Goal: Communication & Community: Answer question/provide support

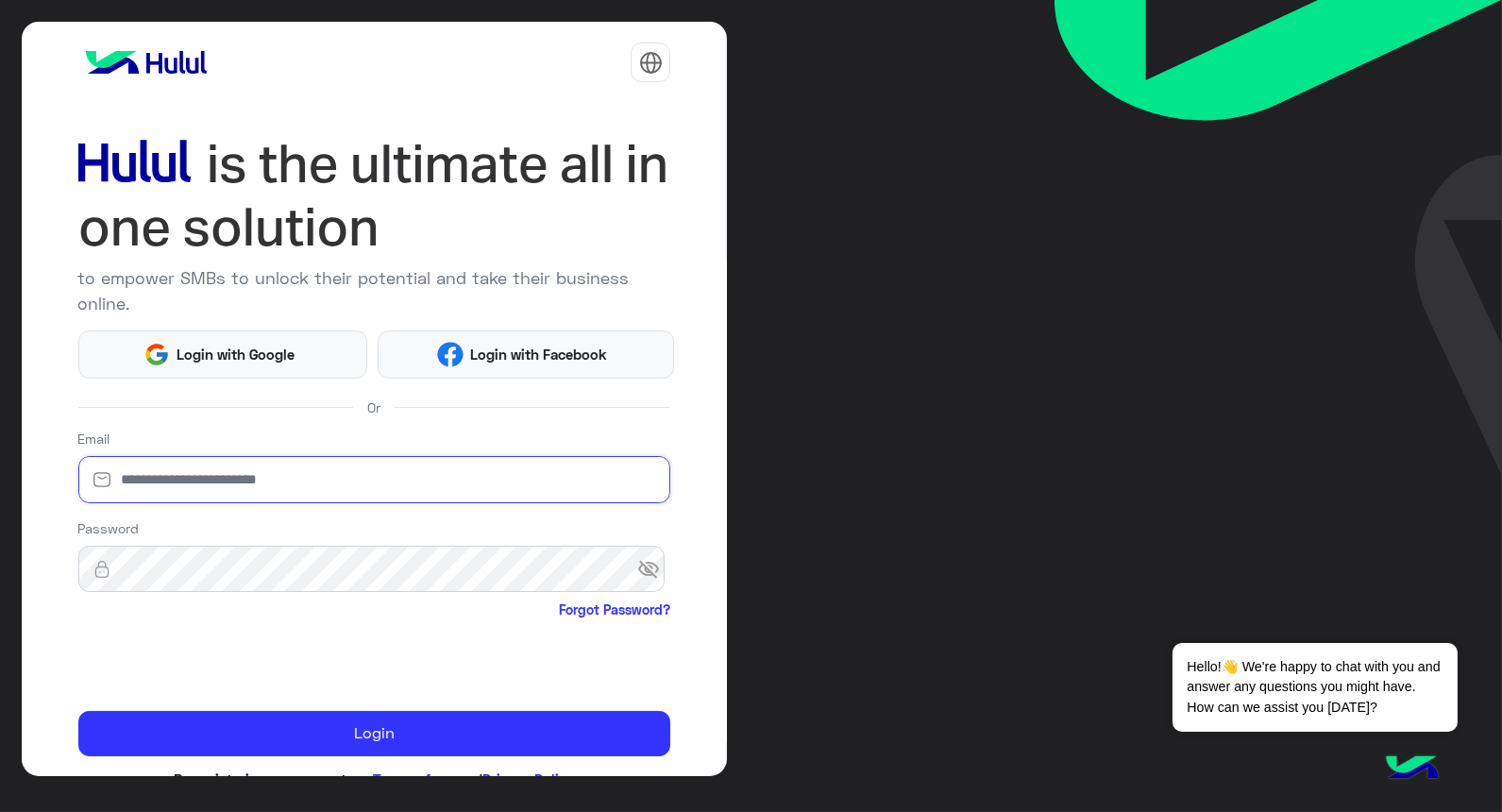
type input "**********"
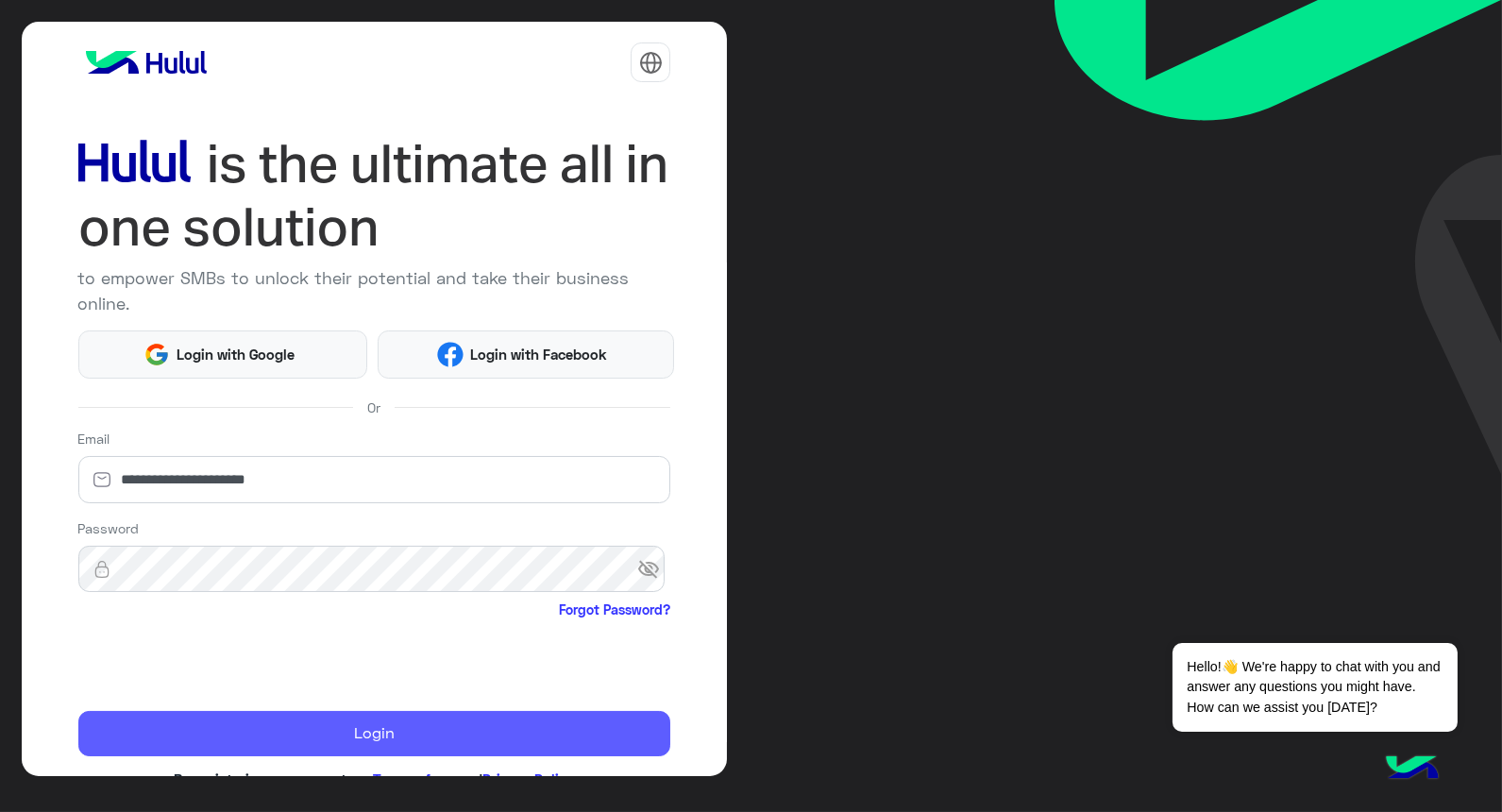
click at [385, 733] on button "Login" at bounding box center [375, 733] width 593 height 45
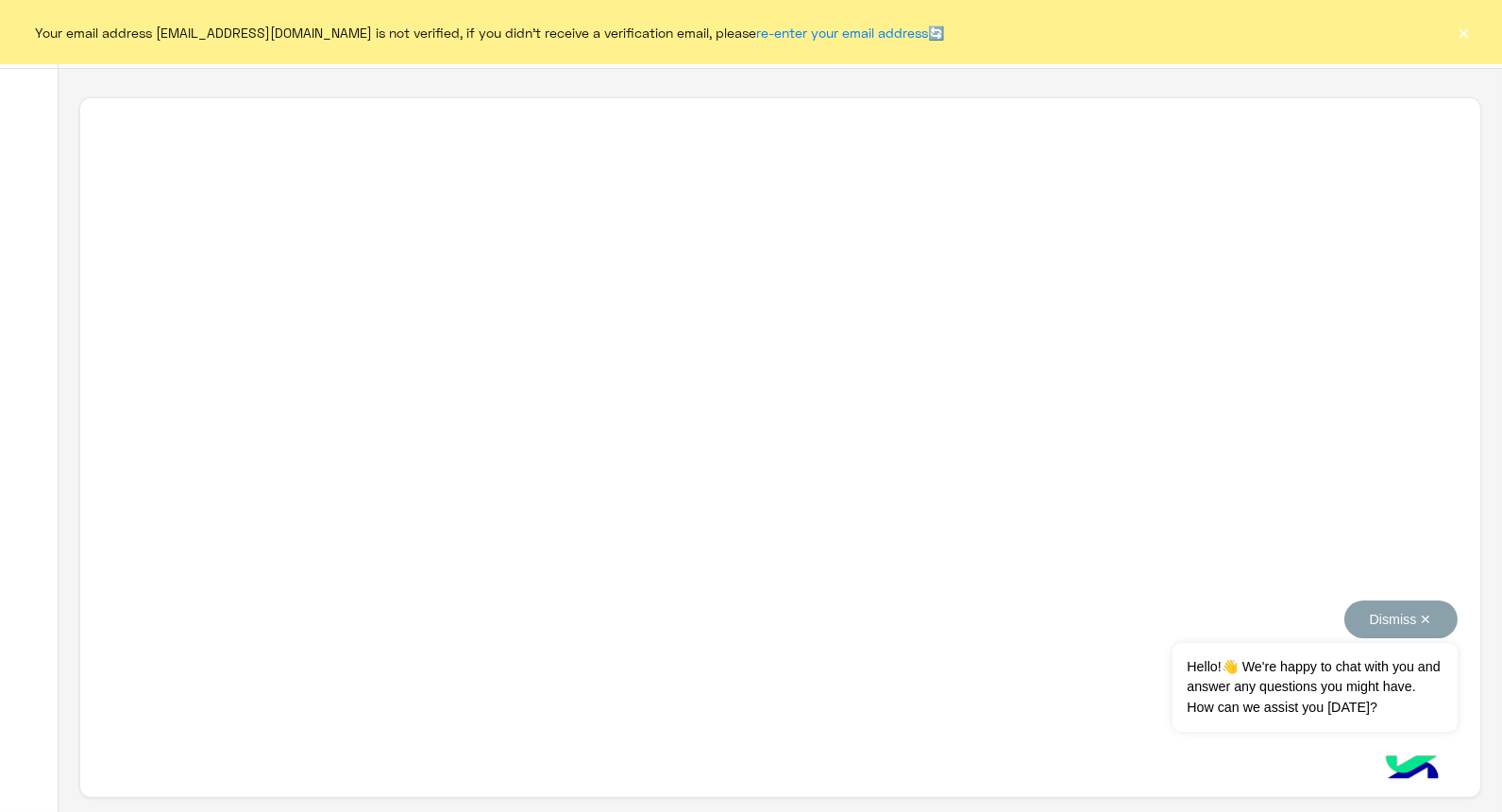
click at [966, 631] on button "Dismiss ✕" at bounding box center [1401, 619] width 113 height 37
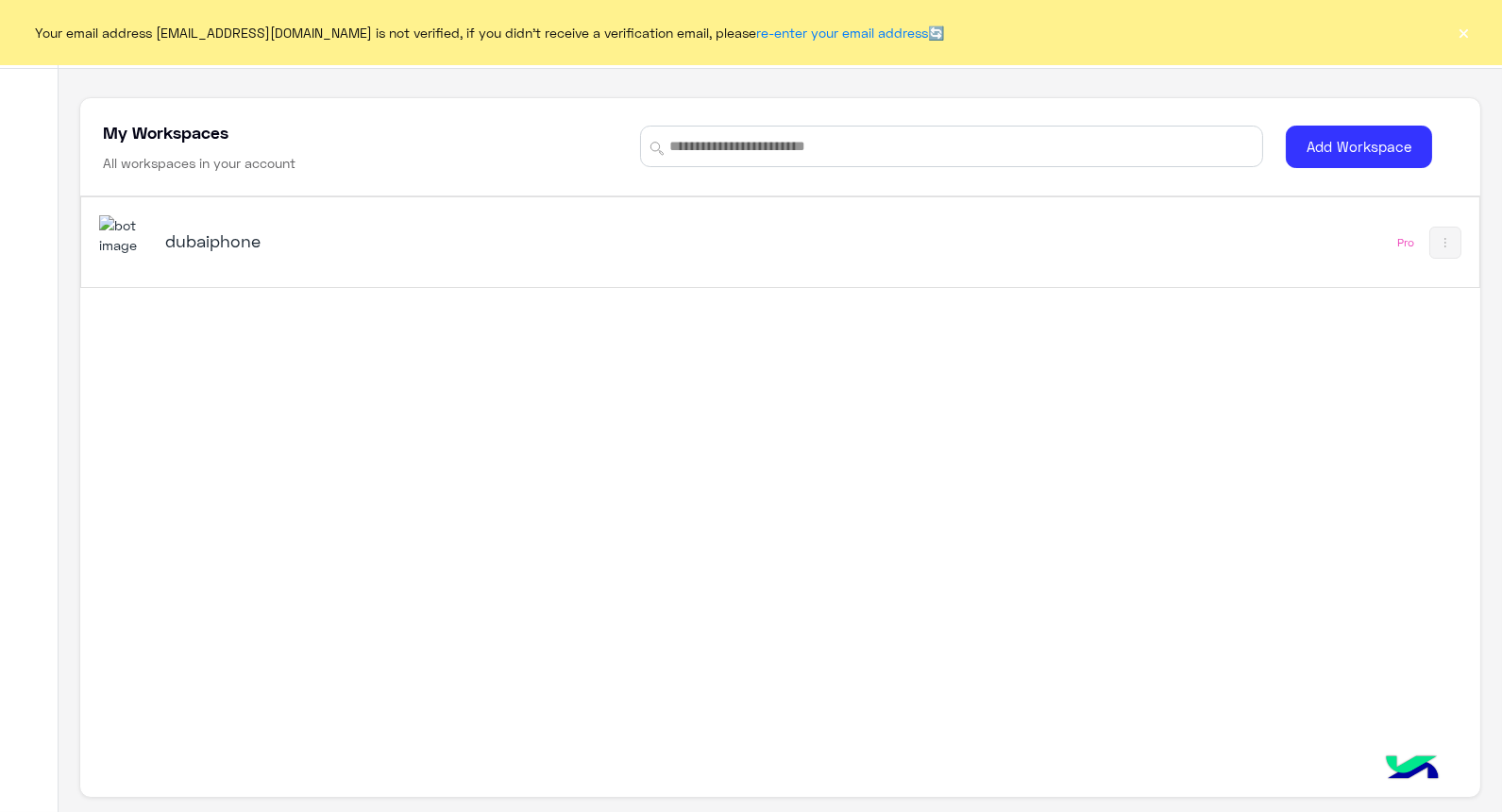
click at [966, 31] on div "Your email address rahmsamir011@gmail.com is not verified, if you didn't receiv…" at bounding box center [751, 32] width 1502 height 64
click at [966, 33] on button "×" at bounding box center [1465, 33] width 19 height 19
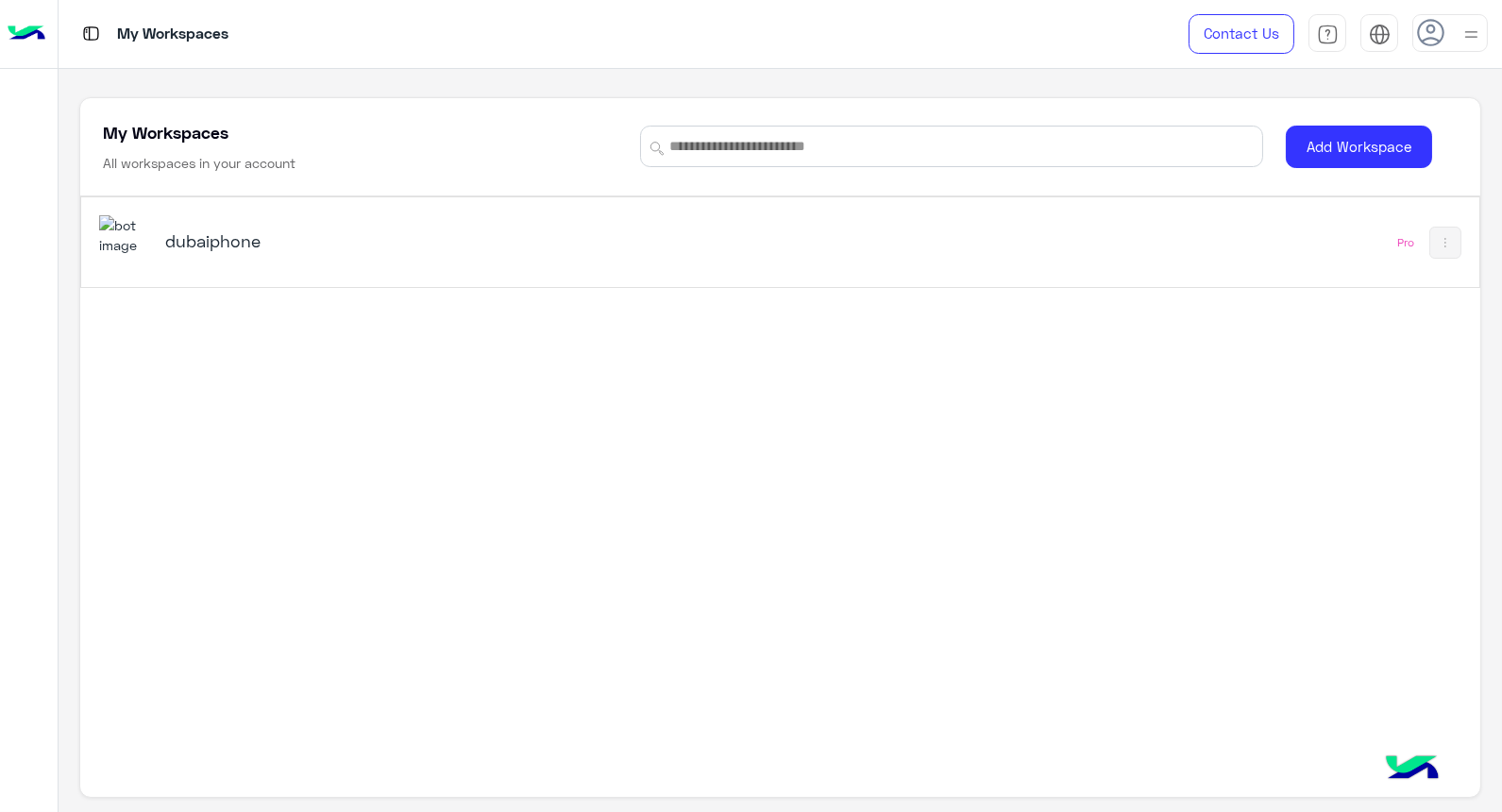
click at [236, 257] on div "dubaiphone" at bounding box center [509, 242] width 818 height 55
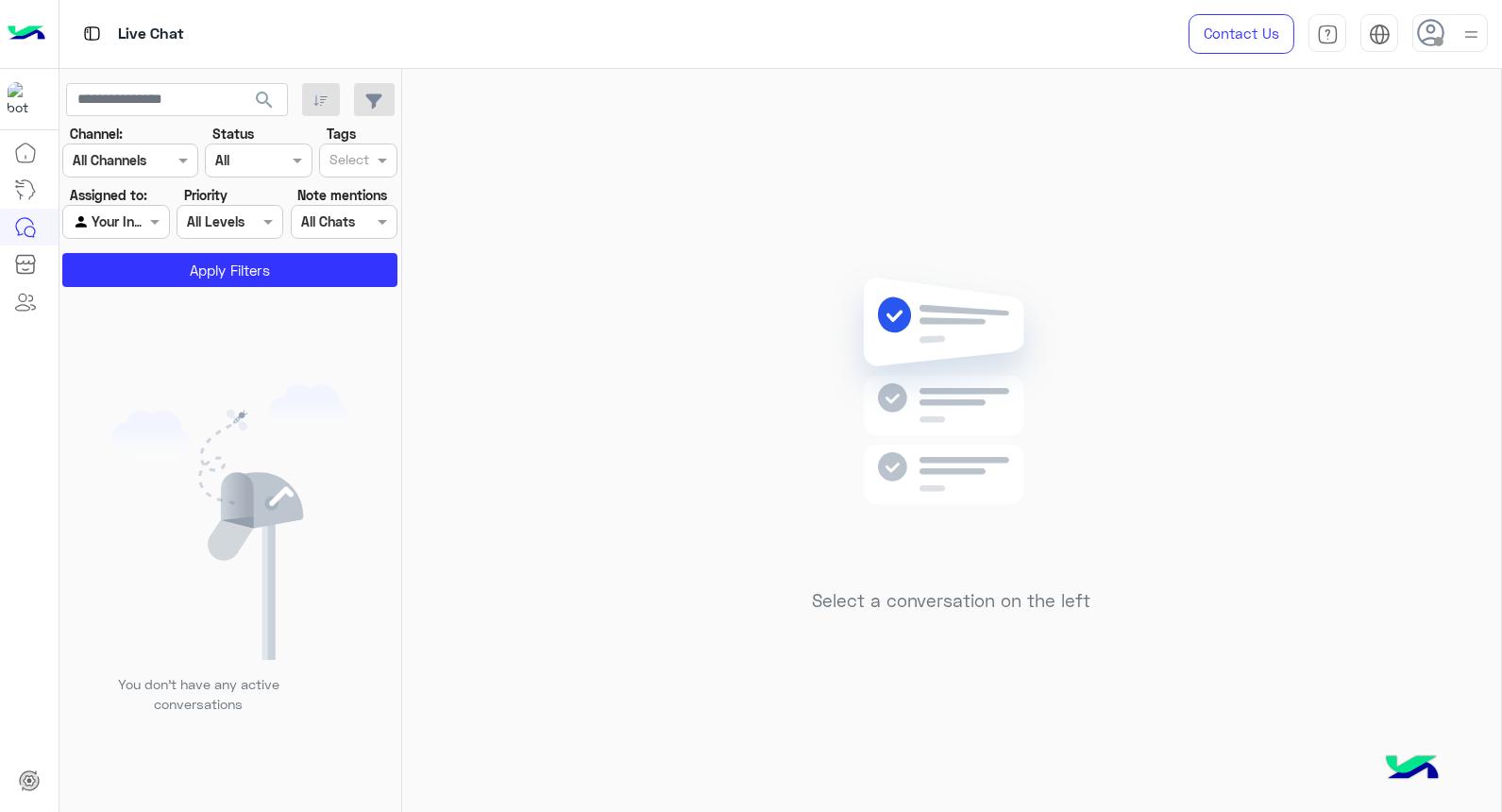
click at [966, 34] on div at bounding box center [1450, 33] width 76 height 37
click at [943, 296] on img at bounding box center [952, 418] width 273 height 313
click at [966, 34] on div at bounding box center [1450, 33] width 76 height 37
click at [655, 532] on div "Select a conversation on the left" at bounding box center [951, 444] width 1099 height 751
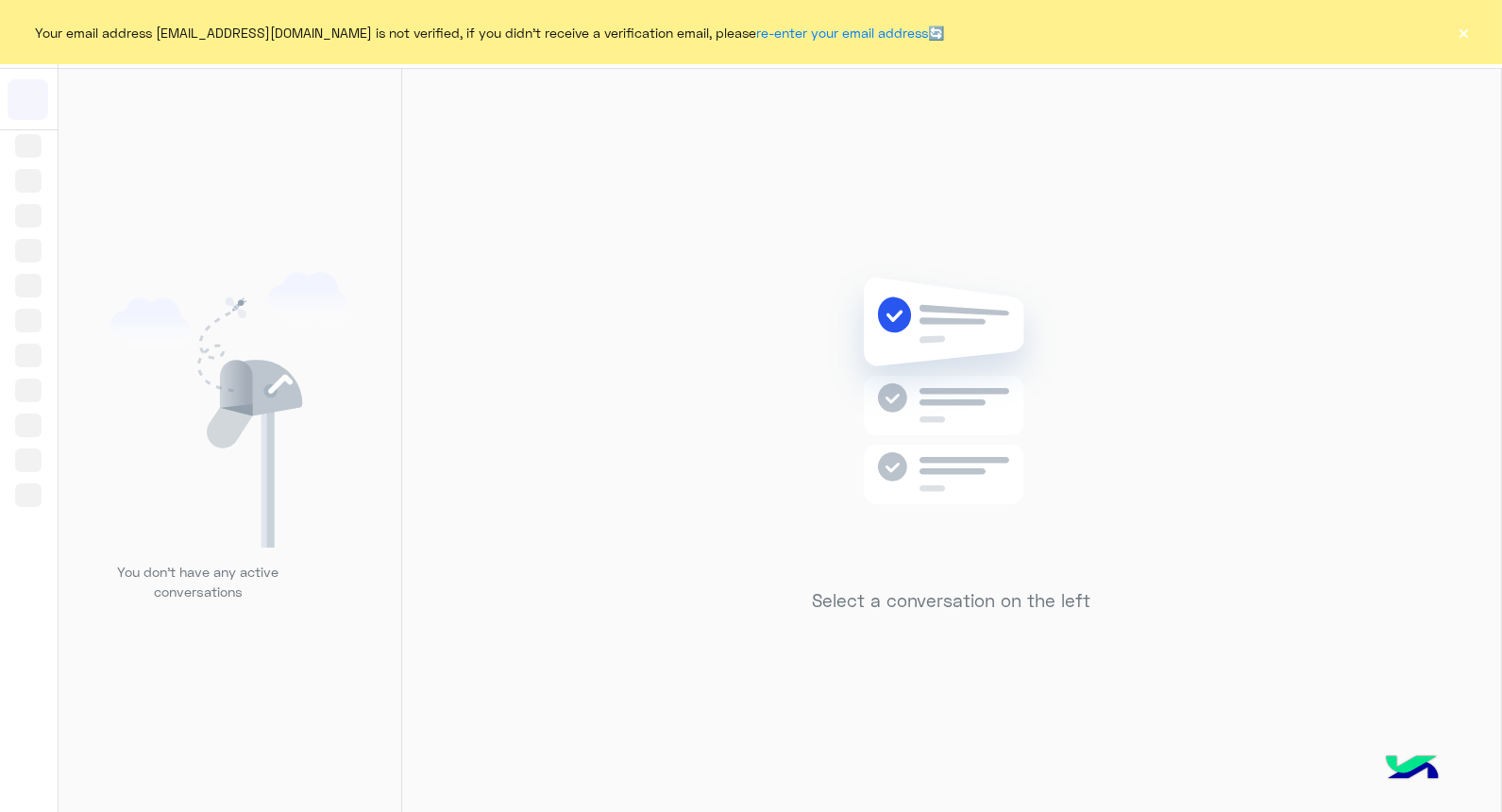
click at [1460, 29] on button "×" at bounding box center [1465, 33] width 19 height 19
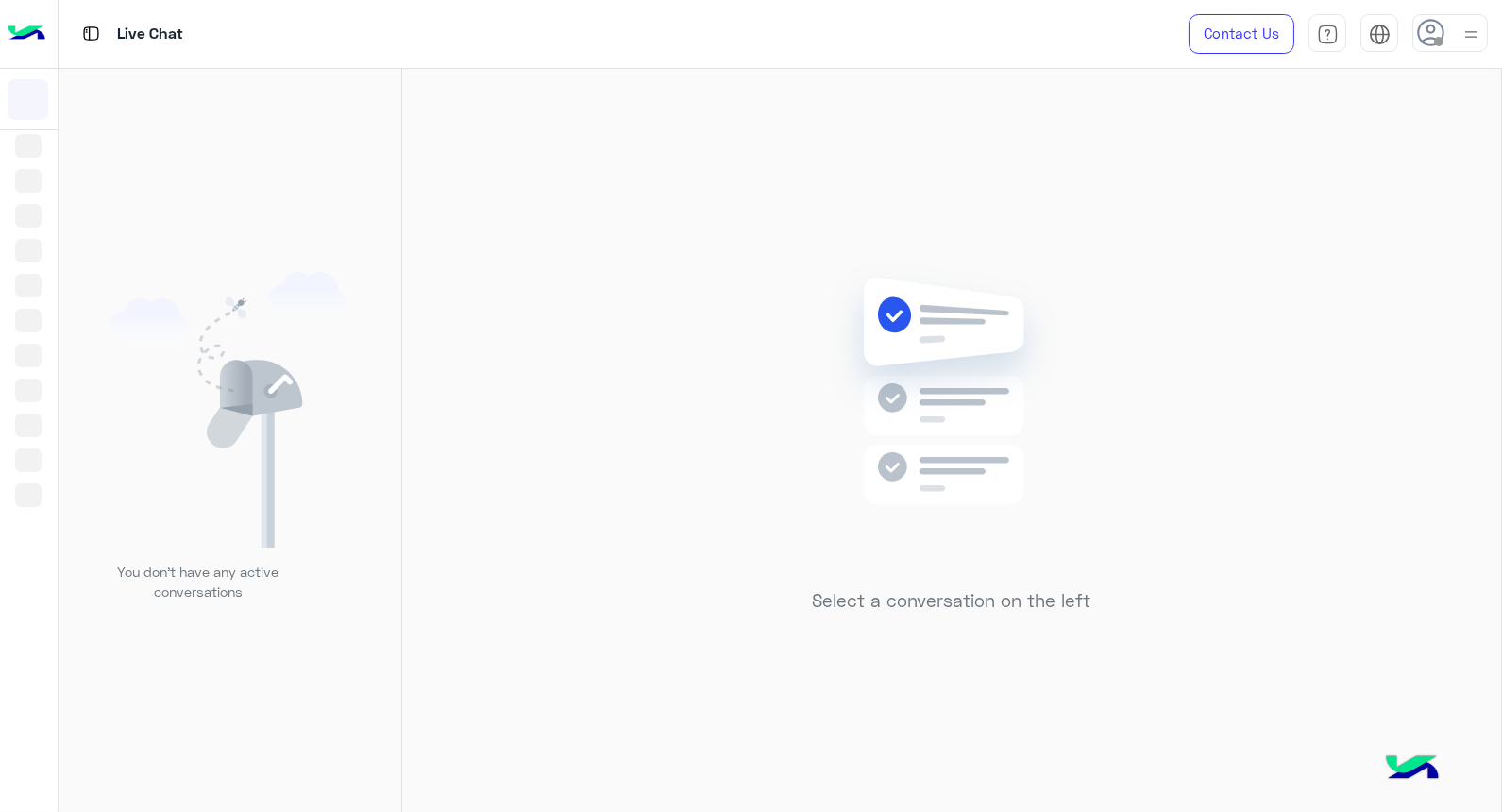
click at [1457, 43] on div at bounding box center [1450, 33] width 76 height 37
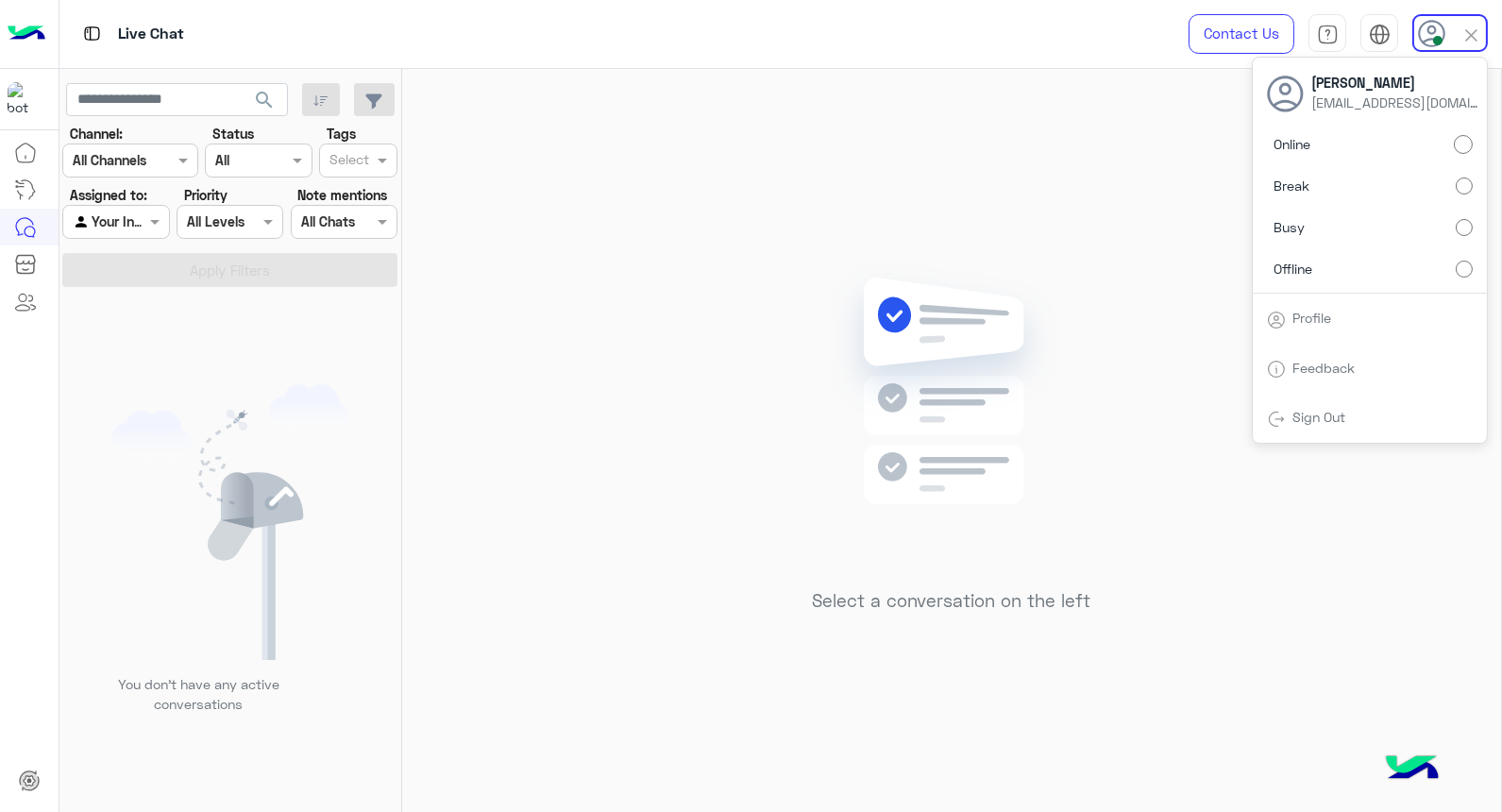
click at [662, 531] on div "Select a conversation on the left" at bounding box center [951, 444] width 1099 height 751
click at [1478, 39] on img at bounding box center [1471, 34] width 24 height 24
click at [703, 578] on div "Select a conversation on the left" at bounding box center [951, 444] width 1099 height 751
click at [1460, 48] on div at bounding box center [1471, 33] width 24 height 35
click at [1454, 142] on label "Online" at bounding box center [1370, 144] width 206 height 34
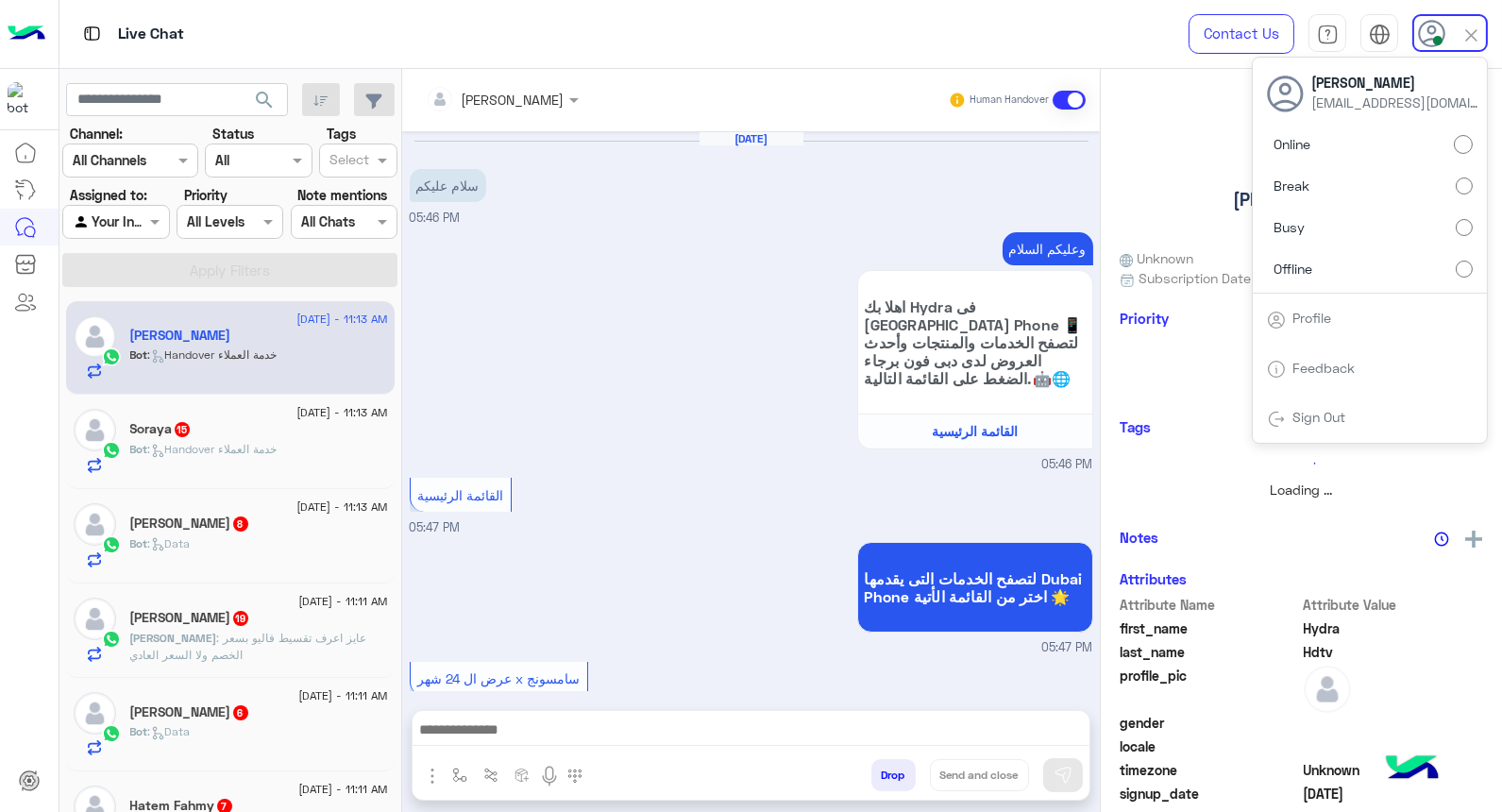
scroll to position [512, 0]
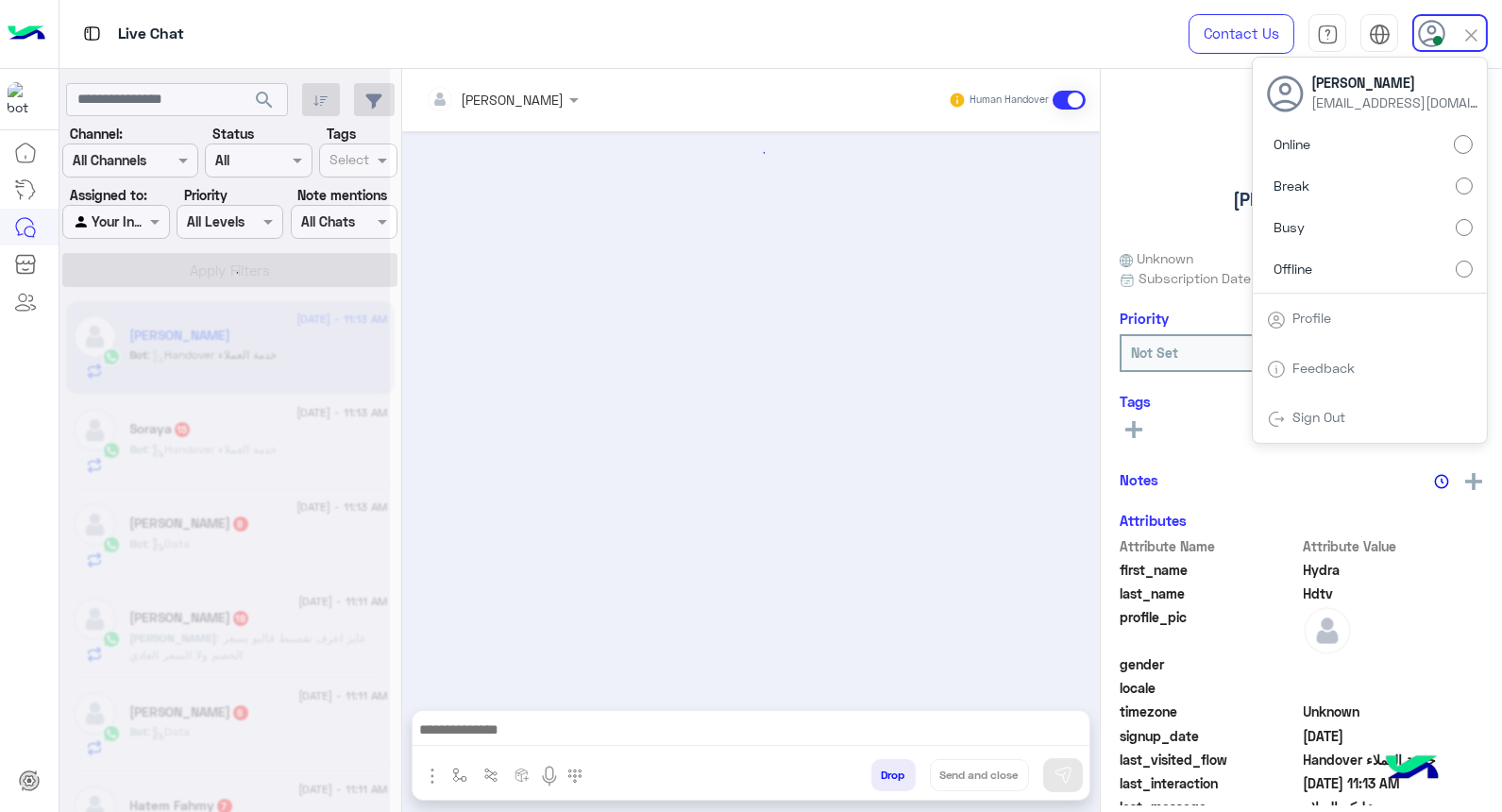
click at [525, 100] on div at bounding box center [502, 99] width 171 height 22
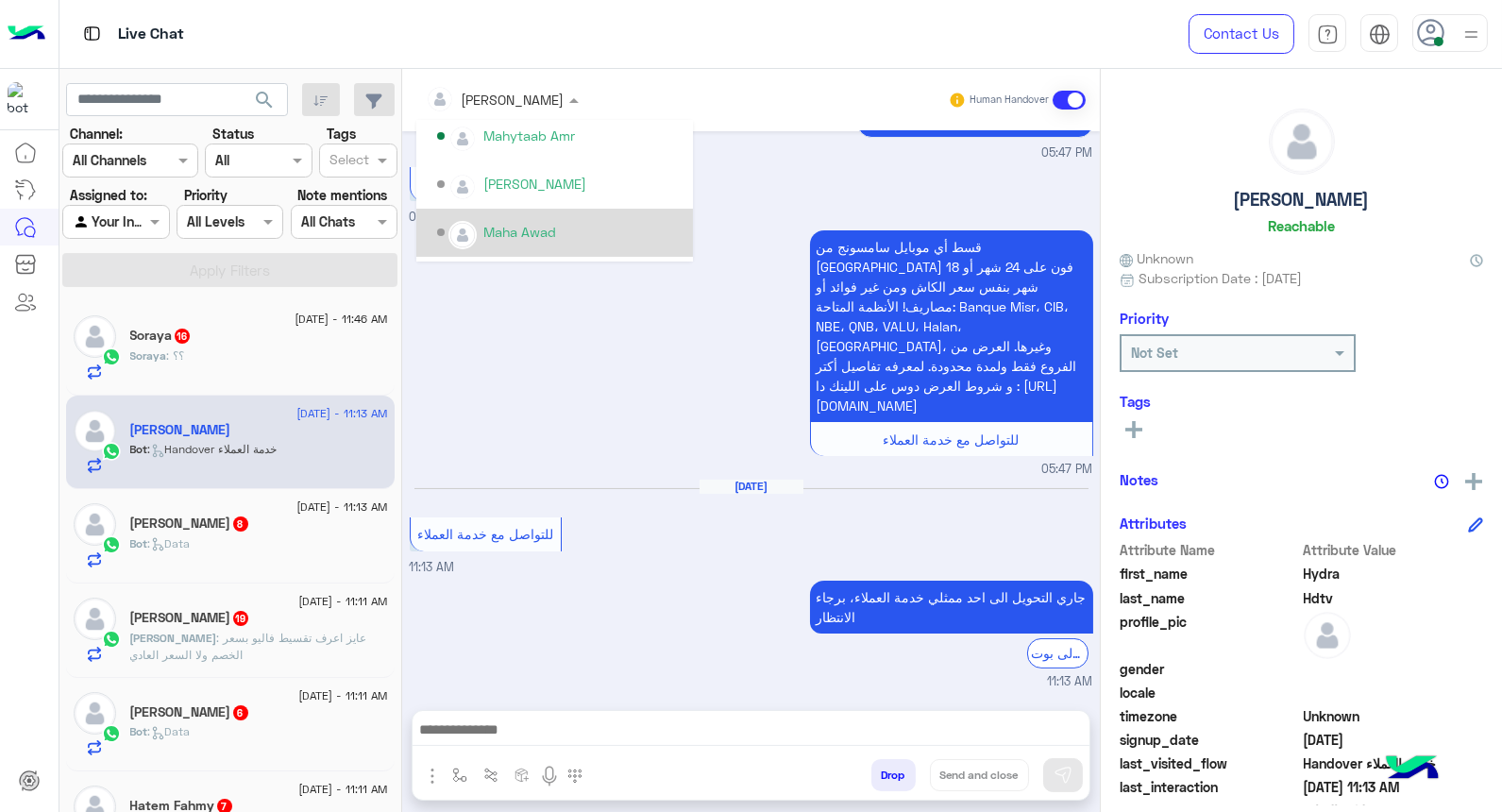
scroll to position [629, 0]
click at [725, 377] on div "قسط أي موبايل سامسونج من [GEOGRAPHIC_DATA] فون على 24 شهر أو 18 شهر بنفس سعر ال…" at bounding box center [898, 344] width 391 height 226
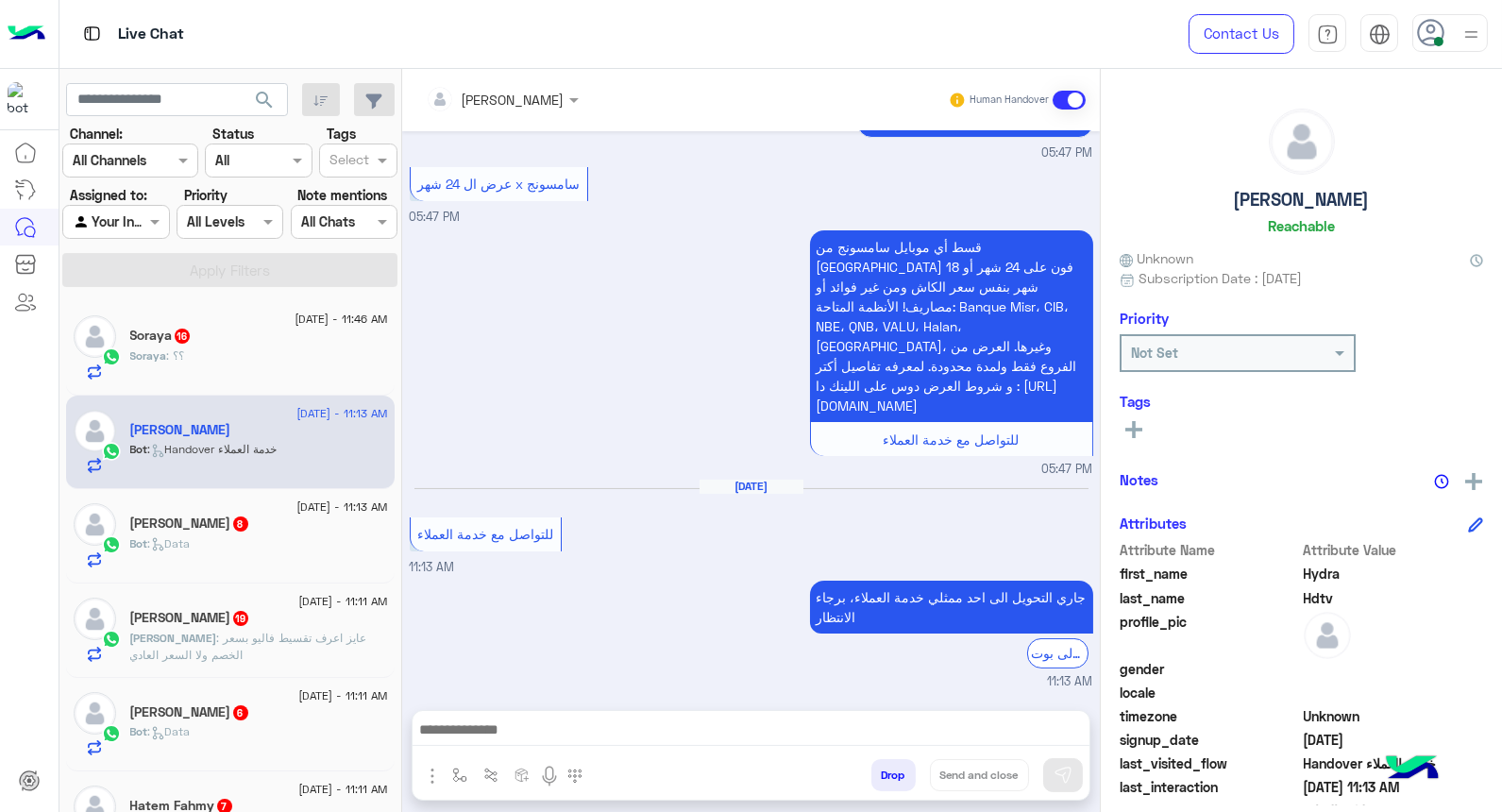
click at [1462, 44] on img at bounding box center [1471, 34] width 24 height 24
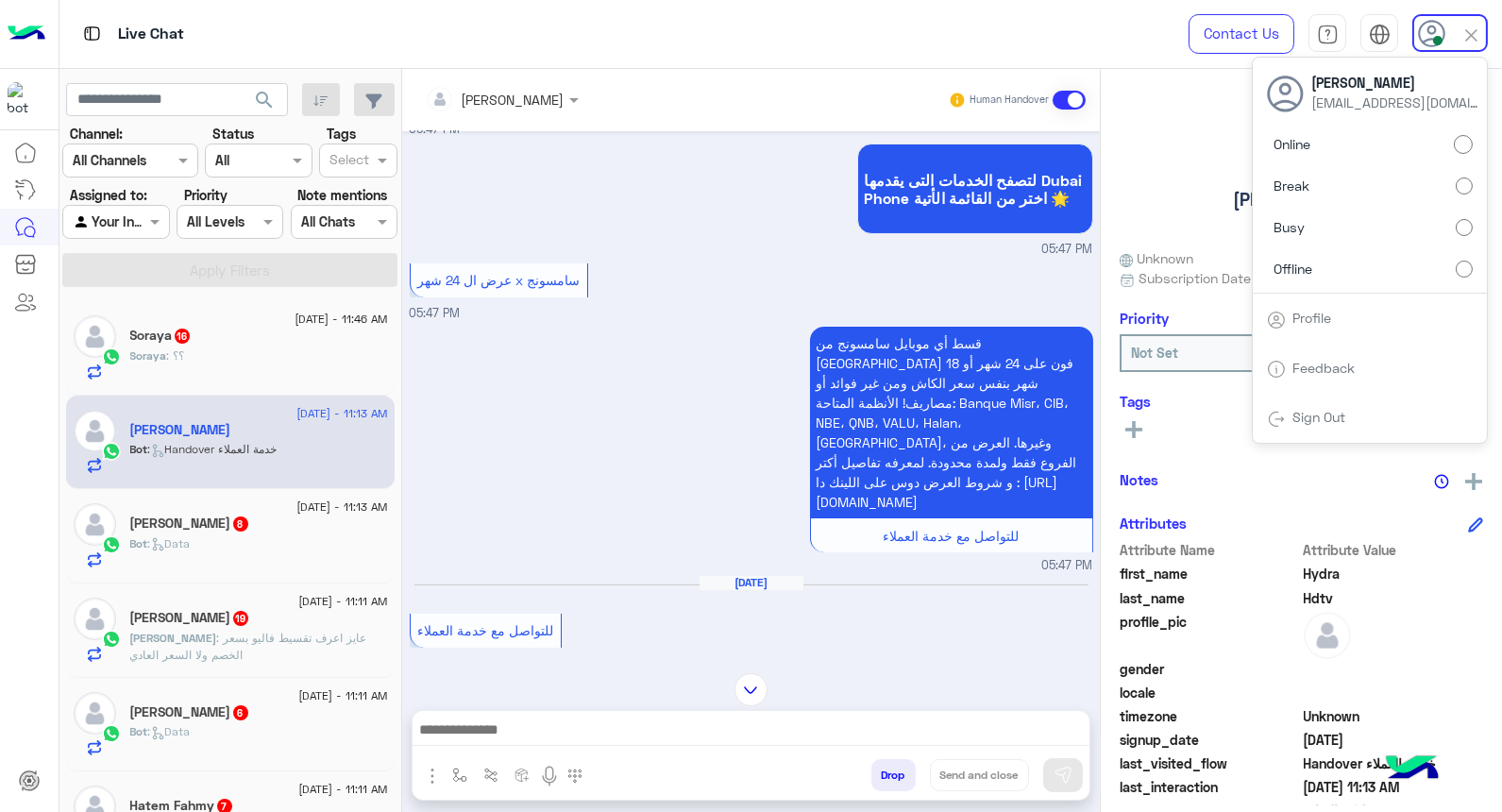
scroll to position [303, 0]
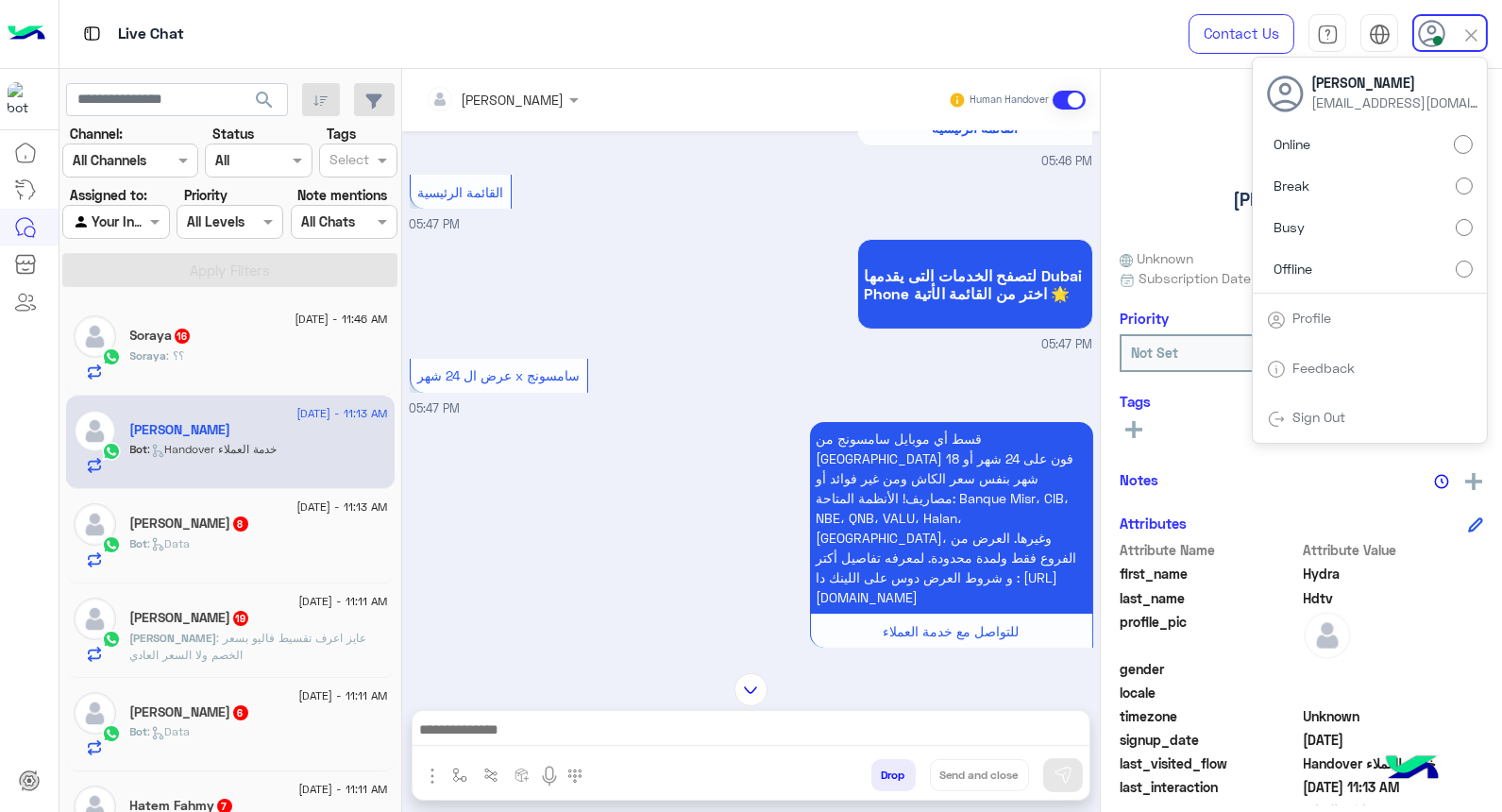
click at [626, 480] on div "قسط أي موبايل سامسونج من [GEOGRAPHIC_DATA] فون على 24 شهر أو 18 شهر بنفس سعر ال…" at bounding box center [752, 544] width 684 height 253
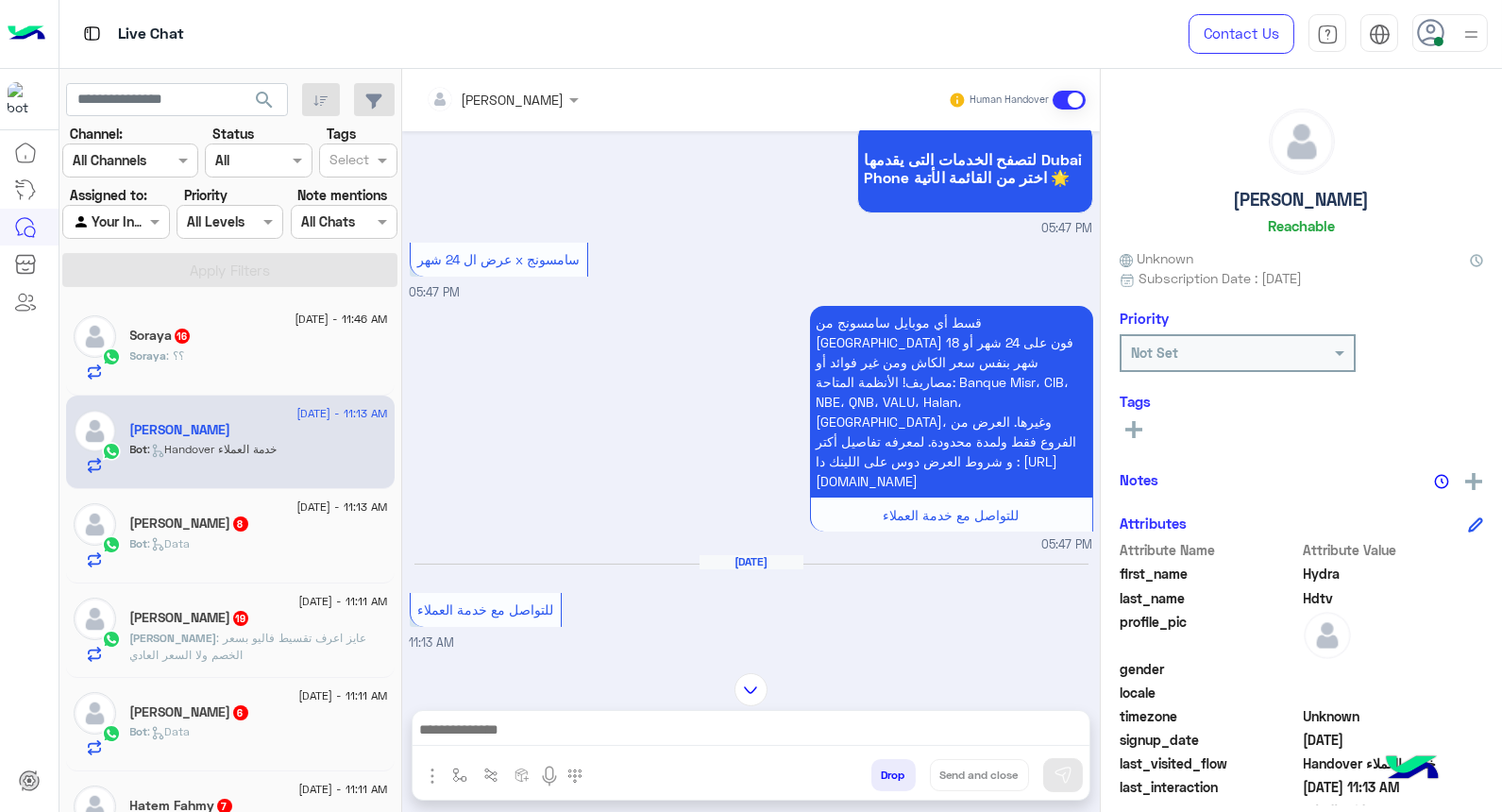
scroll to position [512, 0]
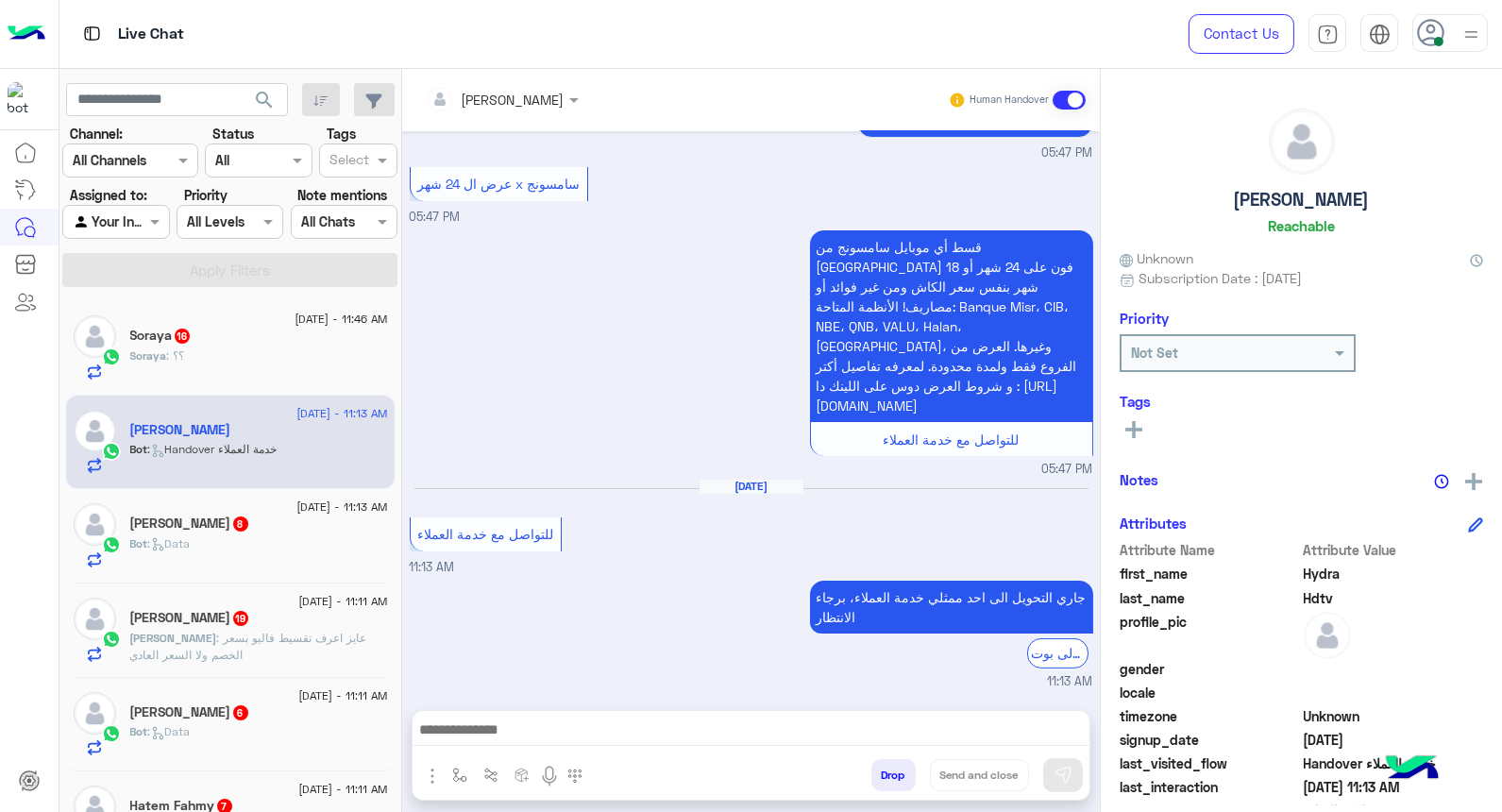
click at [239, 342] on div "Soraya 16" at bounding box center [259, 337] width 258 height 20
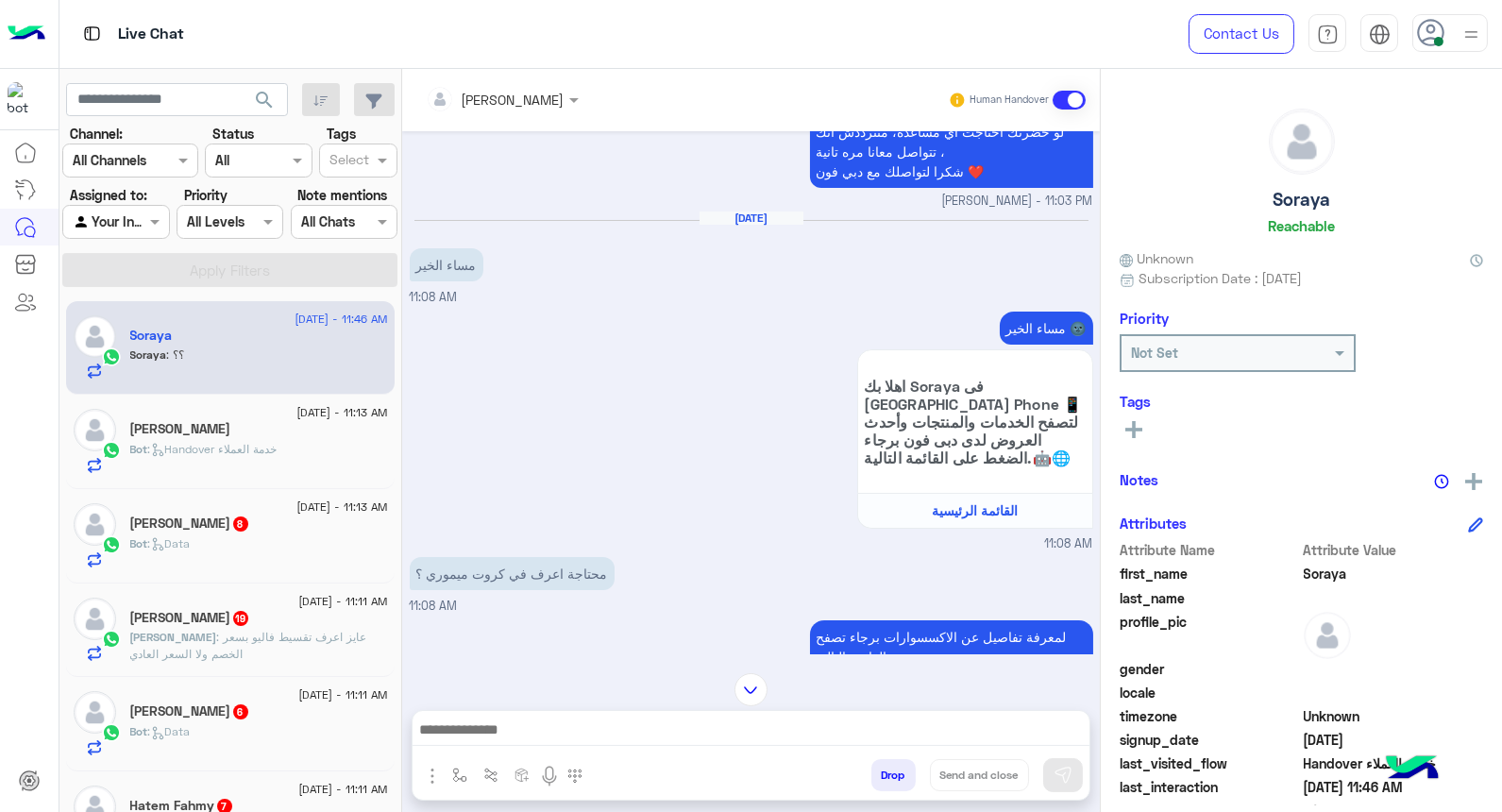
scroll to position [8, 0]
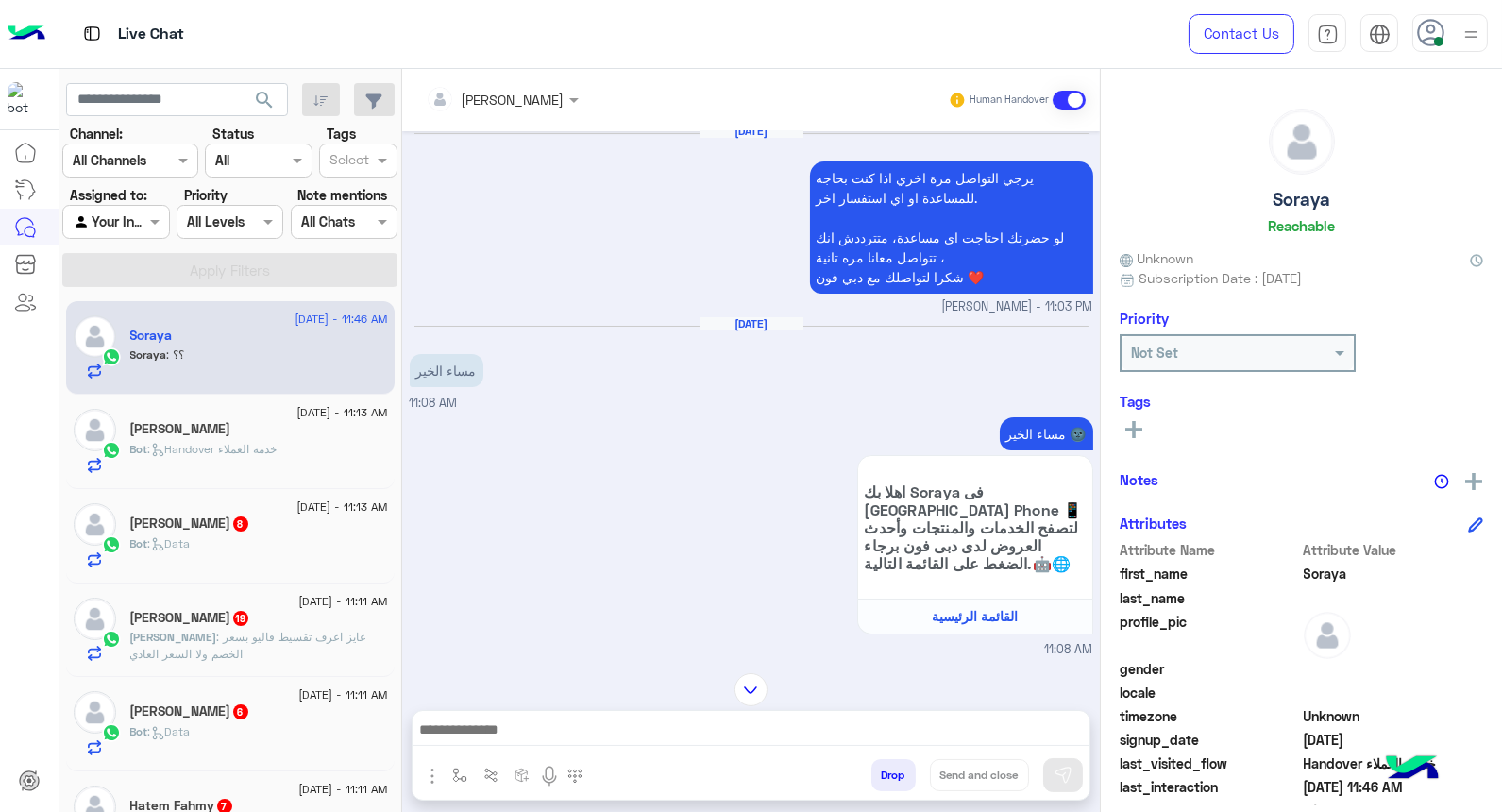
click at [268, 529] on div "[PERSON_NAME] 8" at bounding box center [259, 525] width 258 height 20
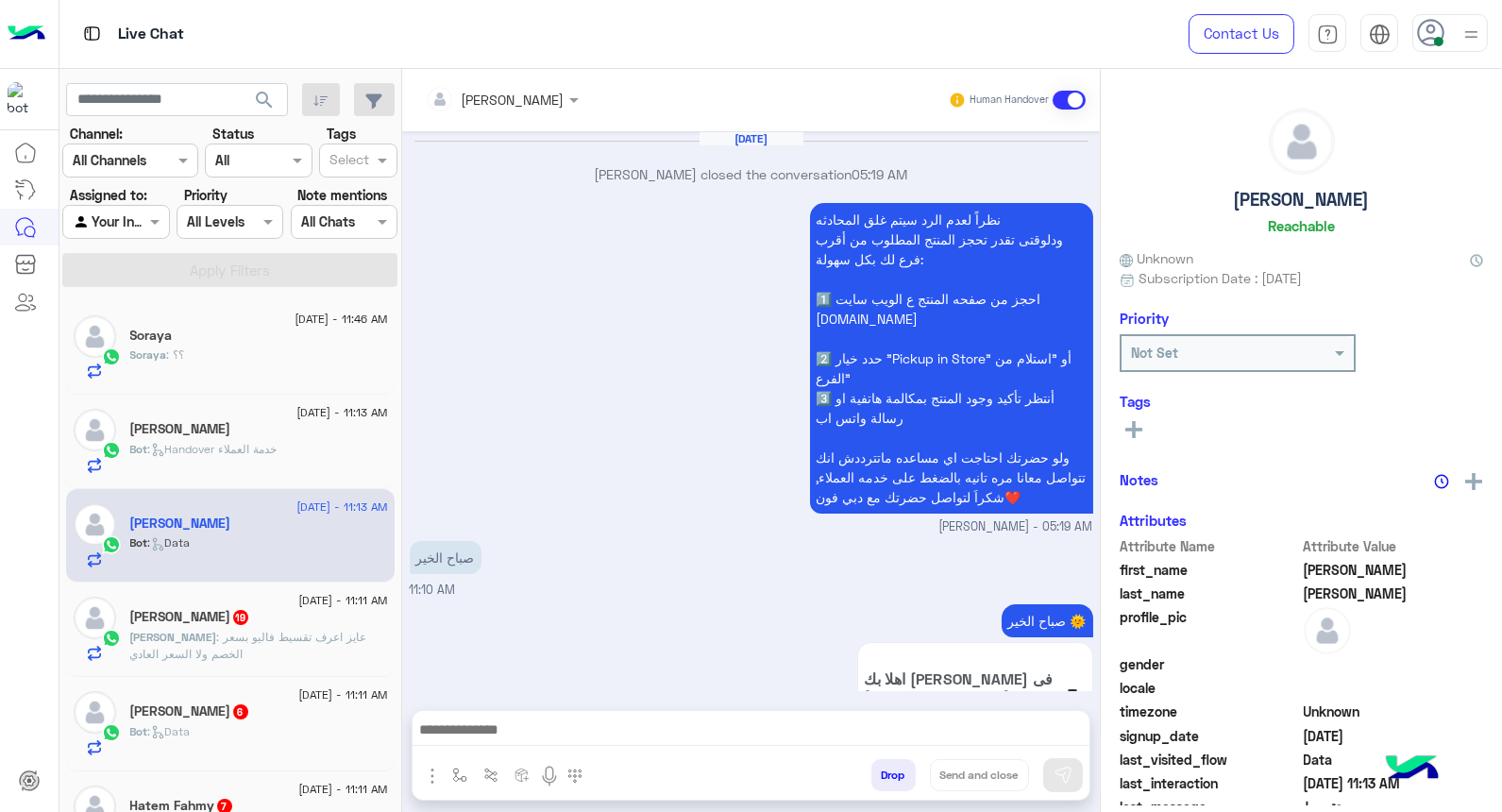
scroll to position [2452, 0]
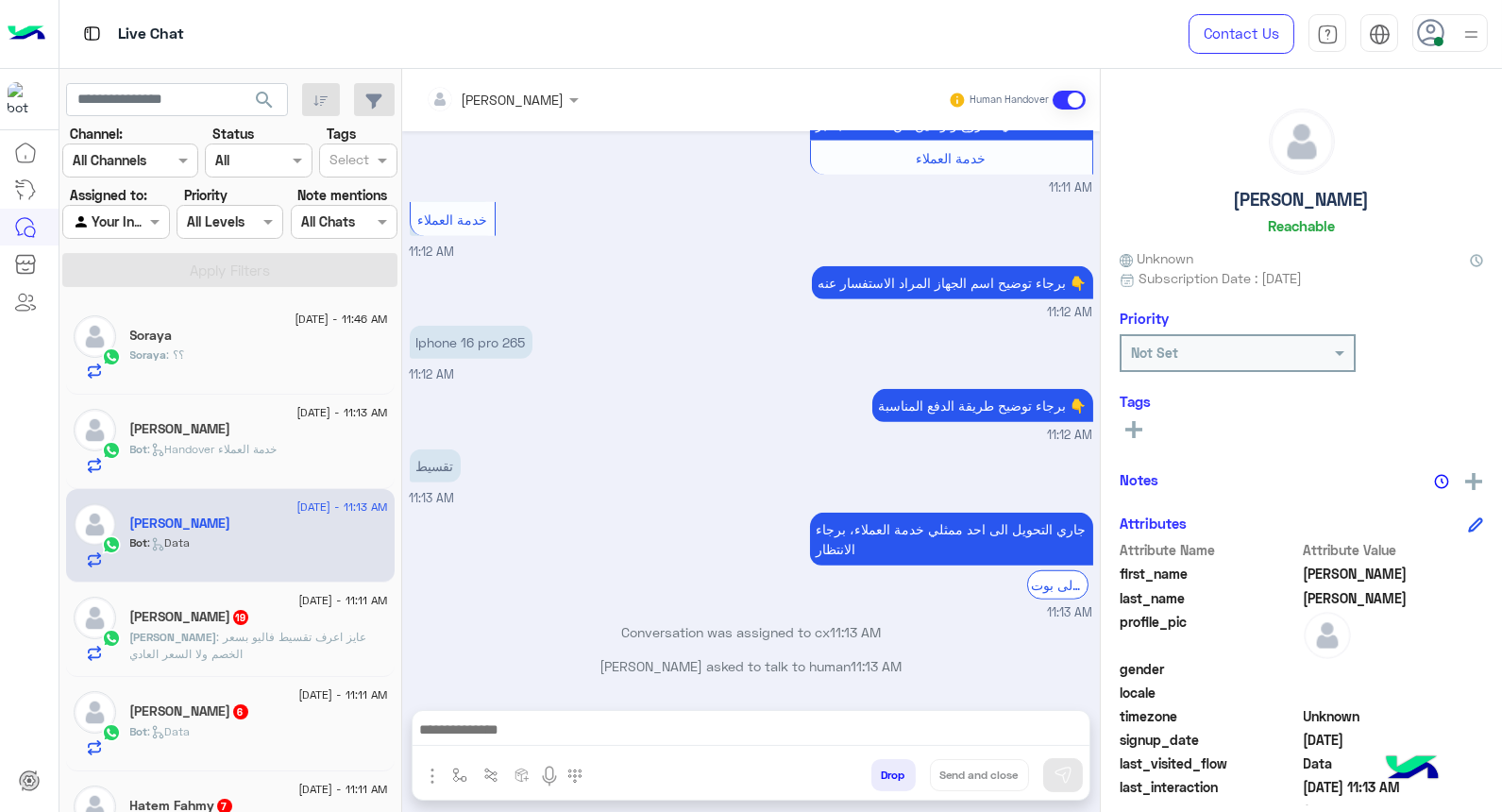
click at [1445, 34] on icon at bounding box center [1432, 34] width 29 height 29
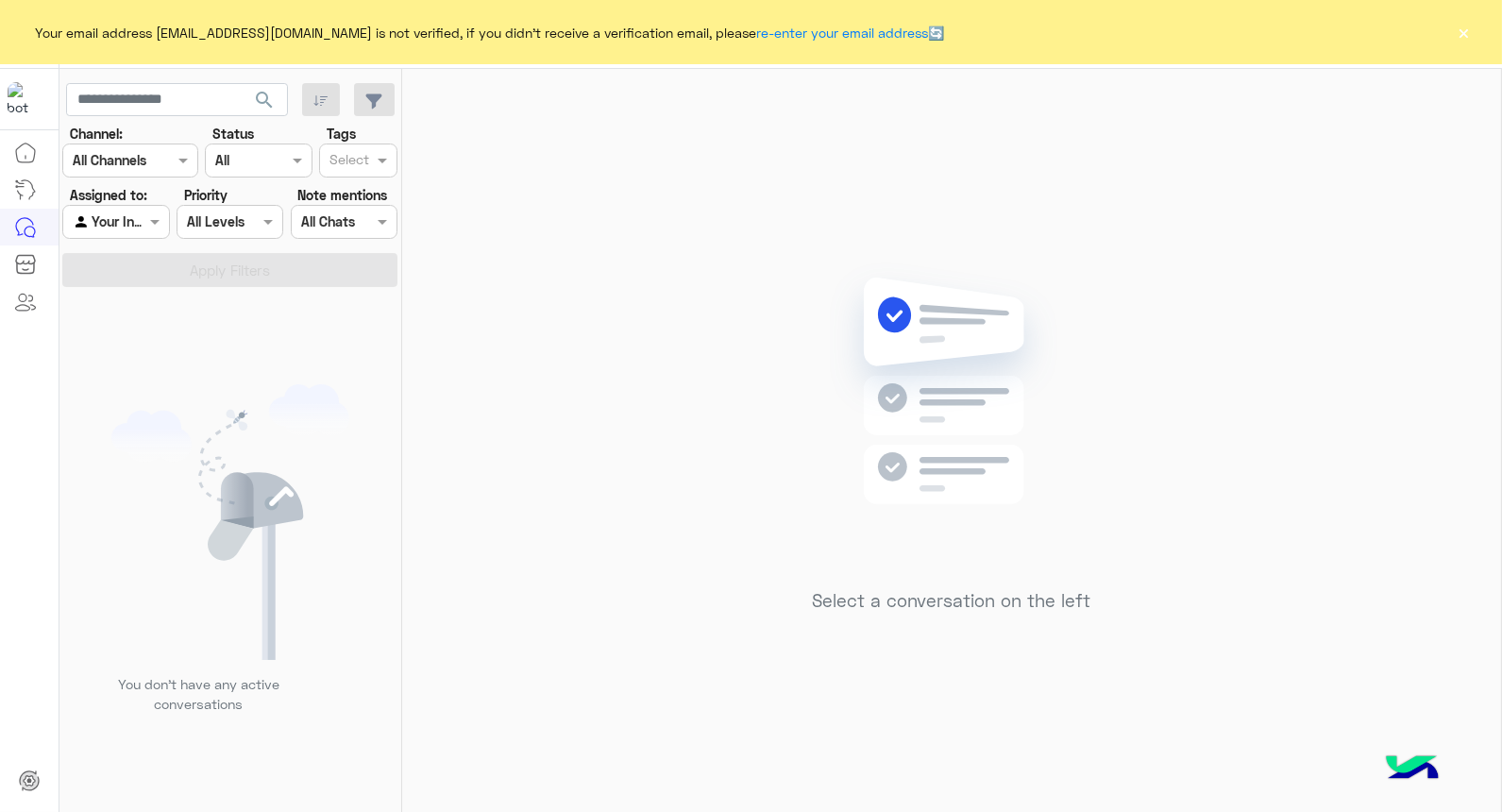
click at [1464, 41] on button "×" at bounding box center [1465, 33] width 19 height 19
